Goal: Find specific page/section: Find specific page/section

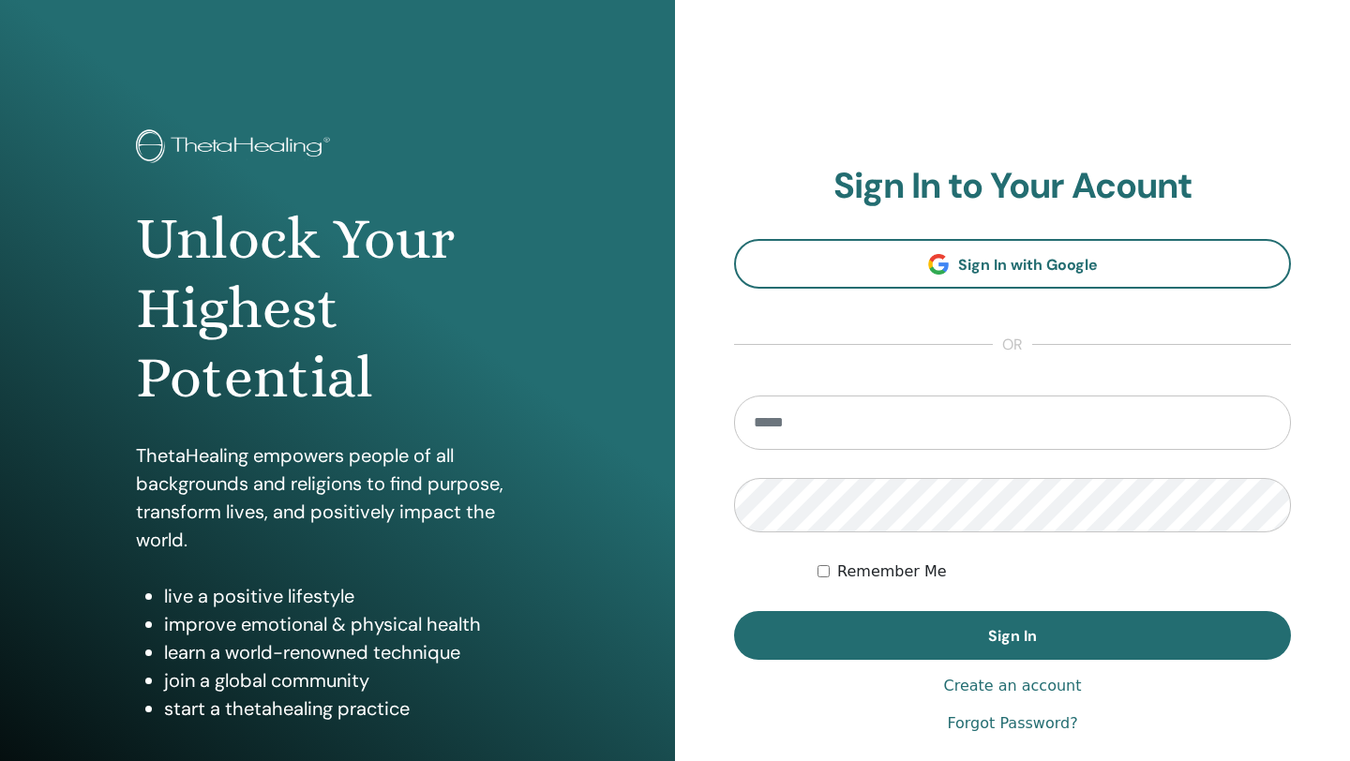
click at [814, 423] on input "email" at bounding box center [1012, 423] width 557 height 54
type input "**********"
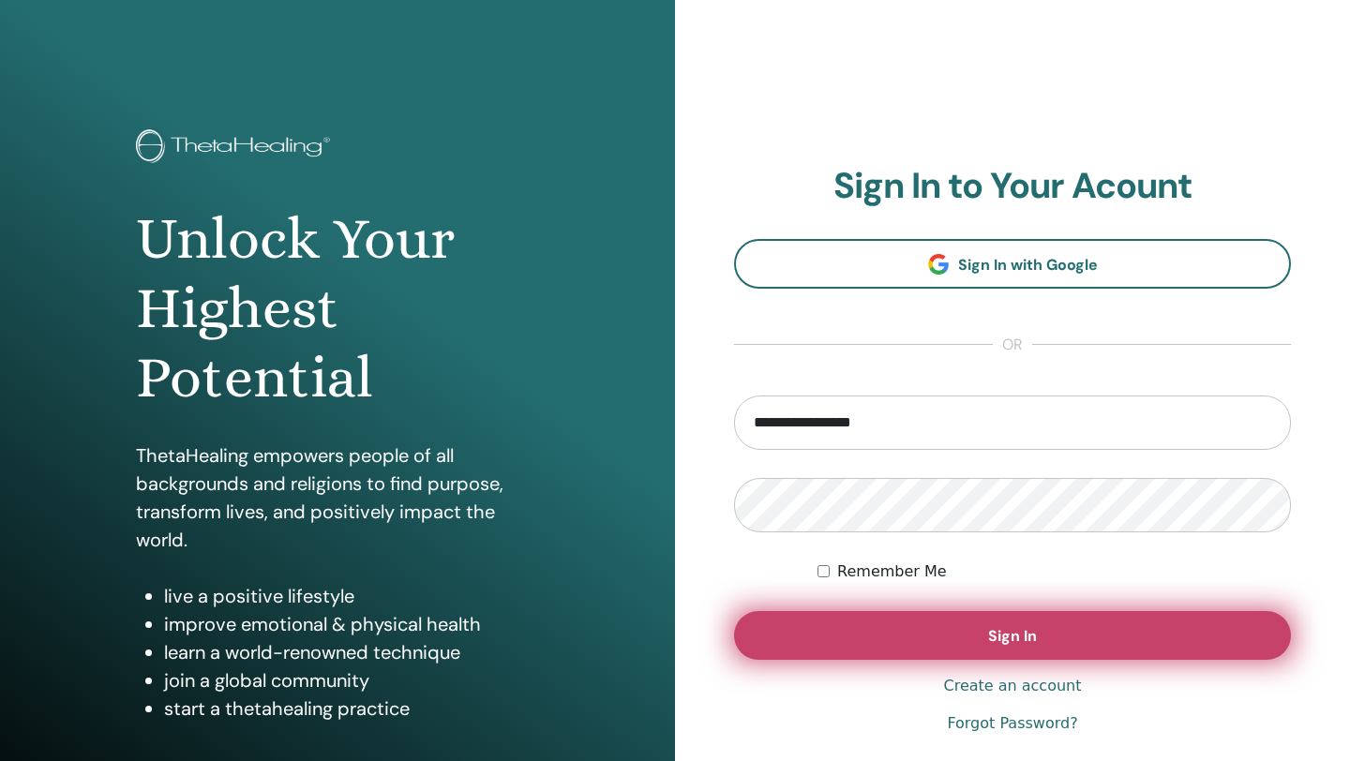
click at [1022, 640] on span "Sign In" at bounding box center [1012, 636] width 49 height 20
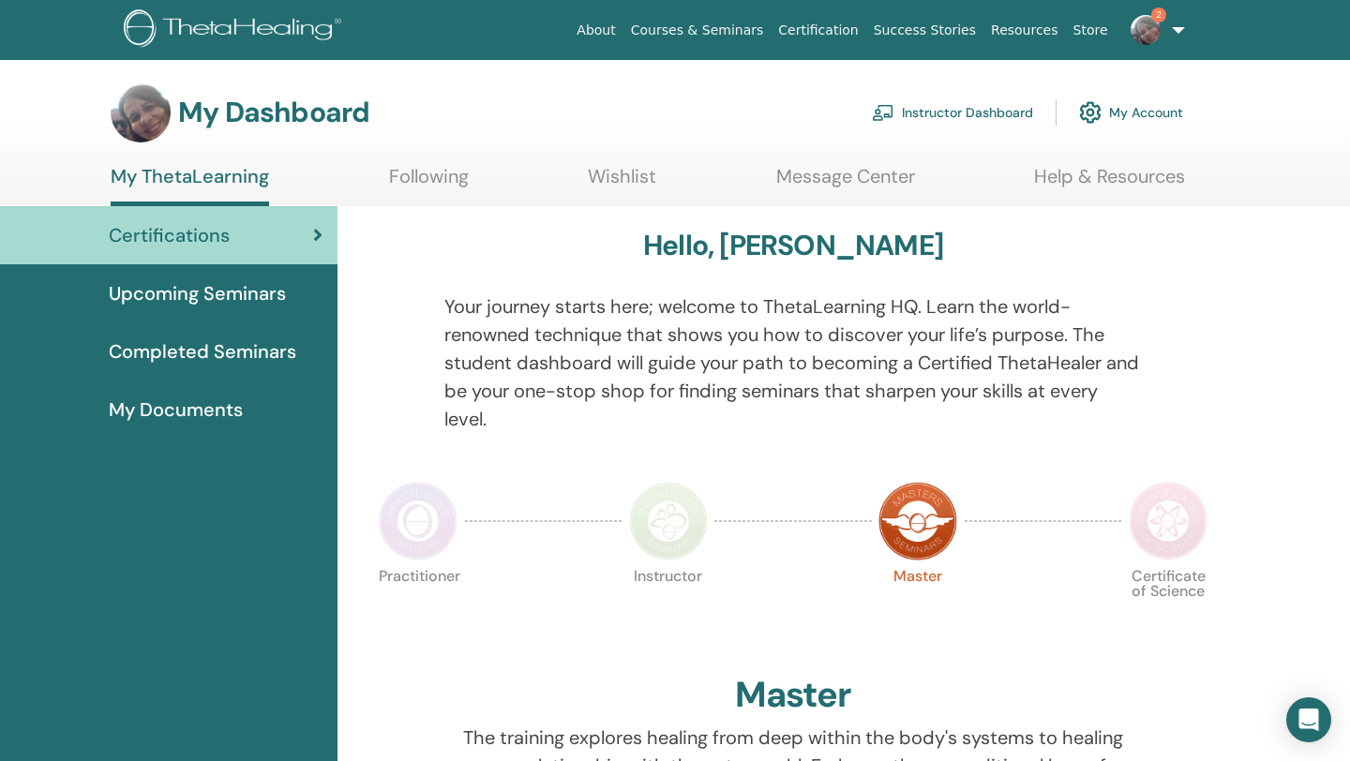
click at [1145, 39] on img at bounding box center [1146, 30] width 30 height 30
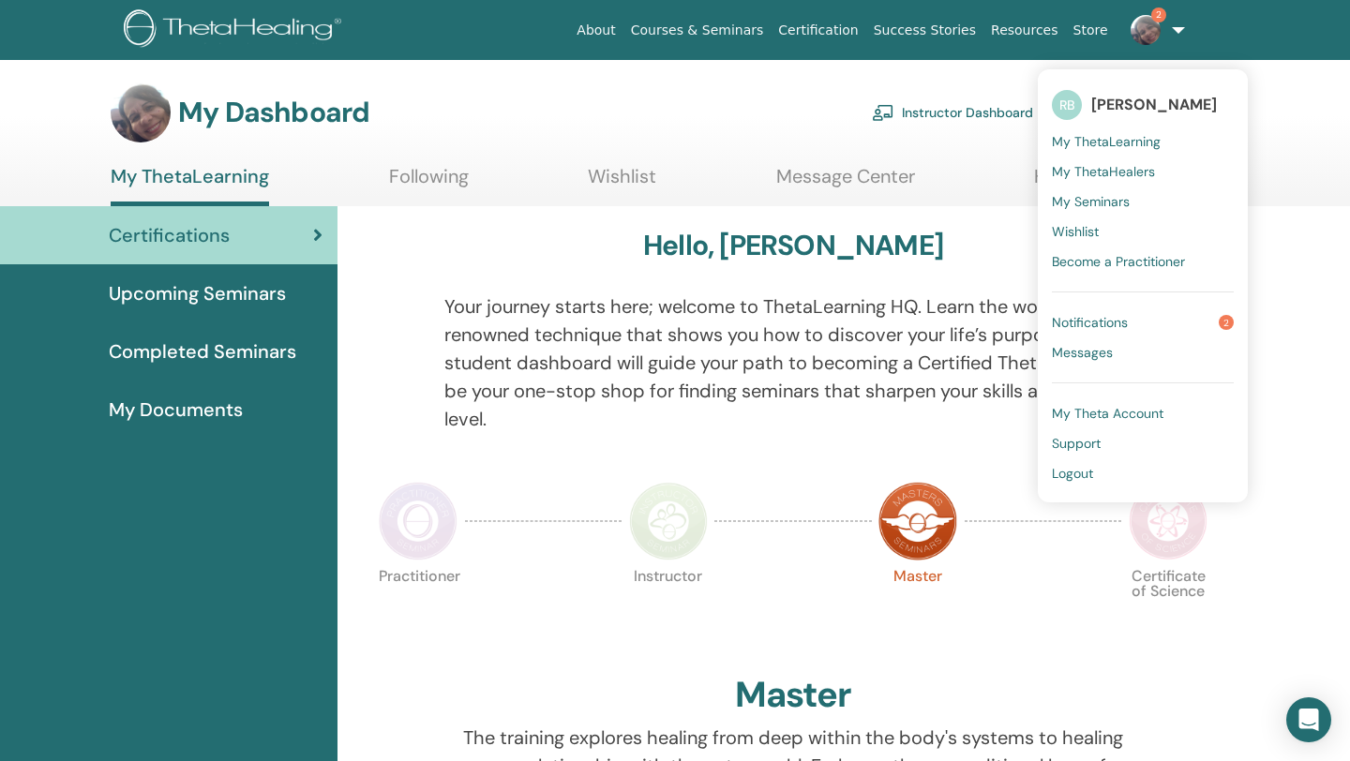
click at [760, 120] on div "My Dashboard Instructor Dashboard My Account" at bounding box center [647, 113] width 1073 height 60
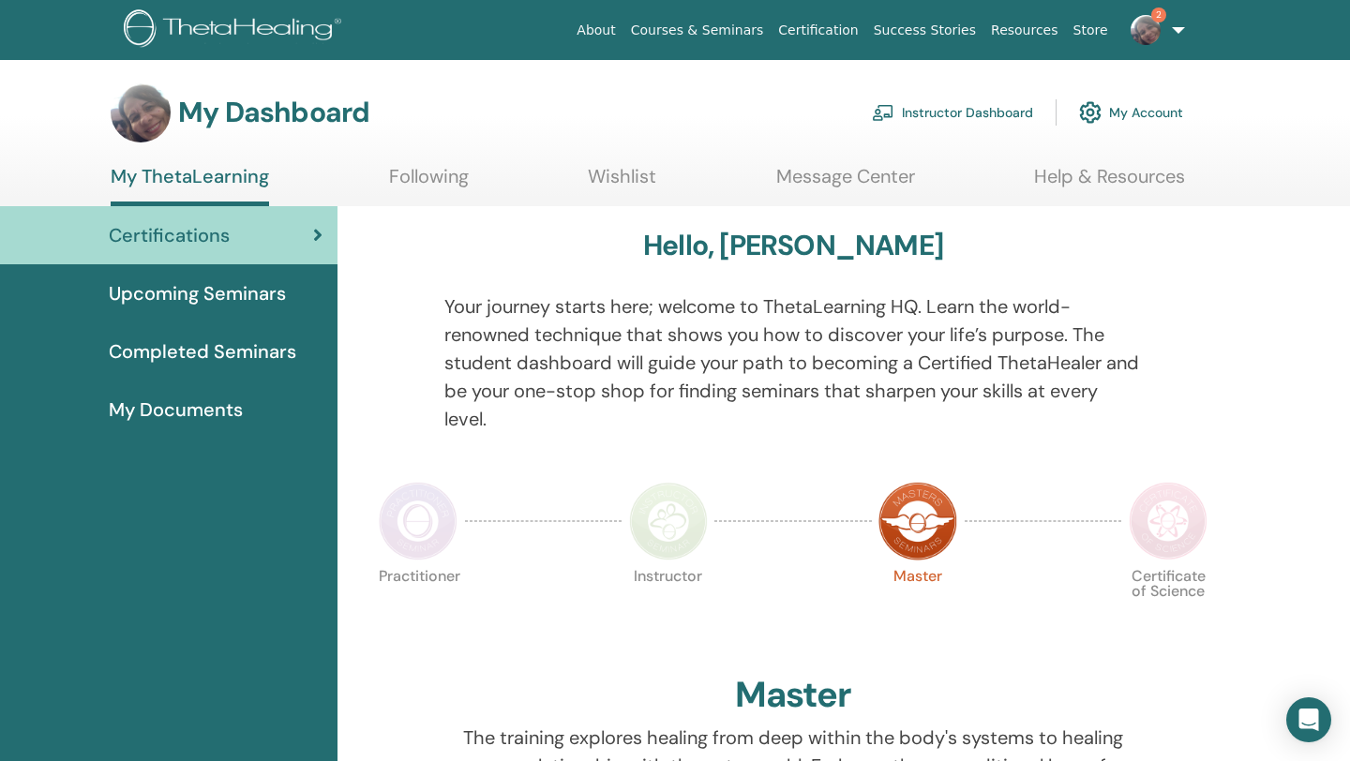
click at [930, 111] on link "Instructor Dashboard" at bounding box center [952, 112] width 161 height 41
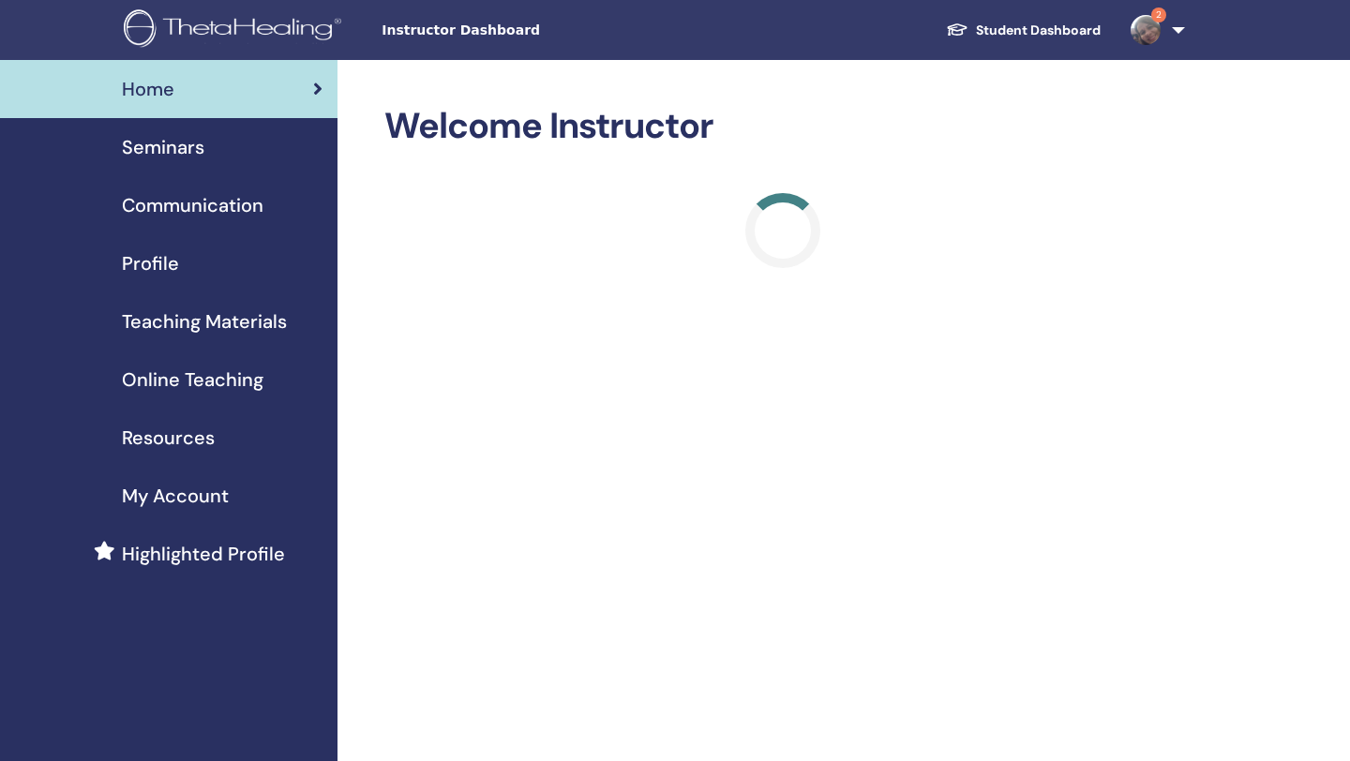
click at [173, 147] on span "Seminars" at bounding box center [163, 147] width 83 height 28
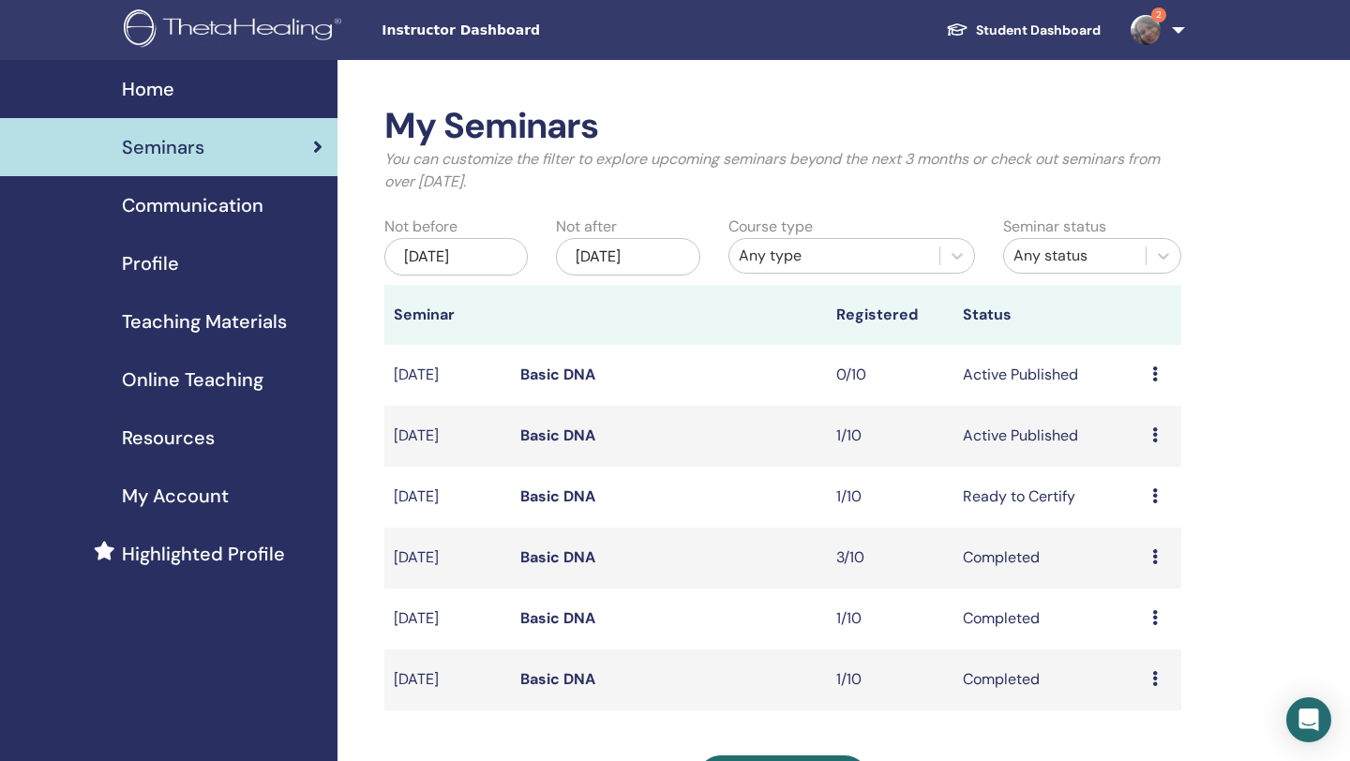
click at [1156, 428] on icon at bounding box center [1155, 435] width 6 height 15
click at [1133, 495] on link "Attendees" at bounding box center [1148, 500] width 71 height 20
